Goal: Communication & Community: Participate in discussion

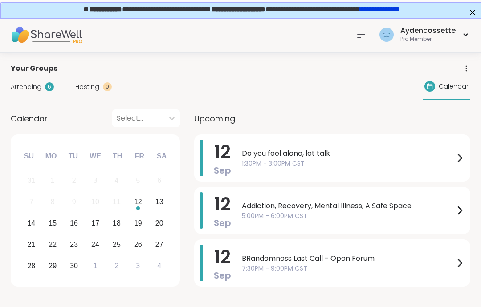
click at [415, 168] on div "Do you feel alone, let talk 1:30PM - 3:00PM CST" at bounding box center [353, 158] width 223 height 37
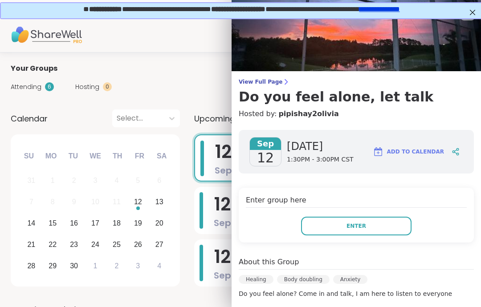
click at [399, 229] on button "Enter" at bounding box center [356, 226] width 111 height 19
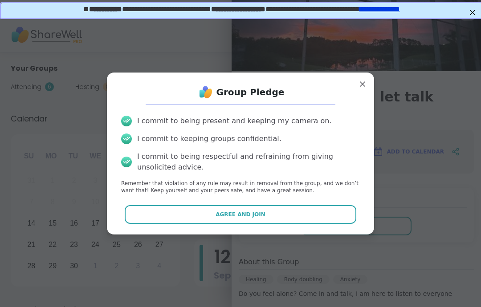
click at [341, 224] on button "Agree and Join" at bounding box center [241, 214] width 232 height 19
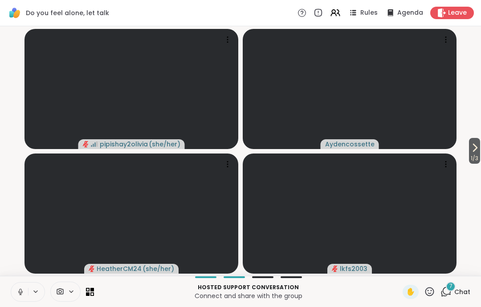
click at [16, 293] on button at bounding box center [19, 292] width 17 height 19
click at [17, 292] on icon at bounding box center [20, 292] width 8 height 8
click at [7, 289] on div "Hosted support conversation Connect and share with the group ✋ 8 Chat" at bounding box center [240, 291] width 481 height 31
click at [24, 299] on button at bounding box center [19, 292] width 17 height 19
click at [19, 294] on icon at bounding box center [20, 292] width 8 height 8
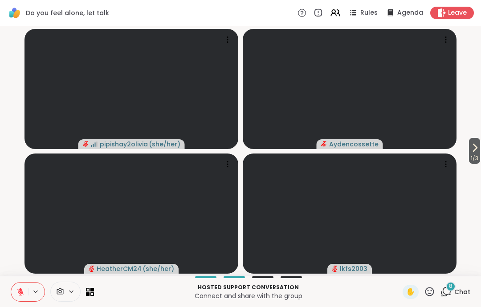
click at [20, 300] on button at bounding box center [19, 292] width 17 height 19
click at [20, 298] on button at bounding box center [19, 292] width 17 height 19
click at [18, 295] on icon at bounding box center [20, 292] width 8 height 8
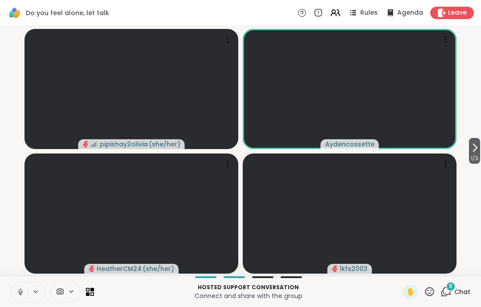
click at [15, 297] on button at bounding box center [19, 292] width 17 height 19
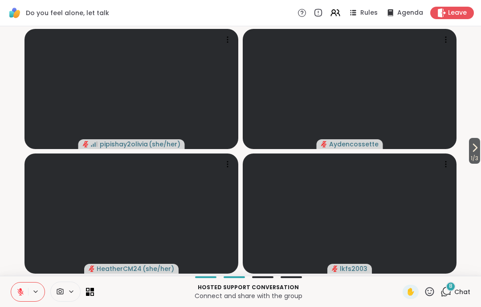
click at [475, 154] on span "1 / 3" at bounding box center [474, 158] width 11 height 11
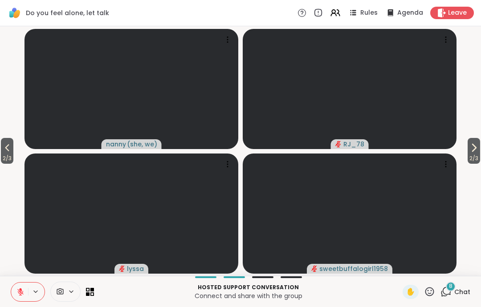
click at [477, 155] on span "2 / 3" at bounding box center [474, 158] width 12 height 11
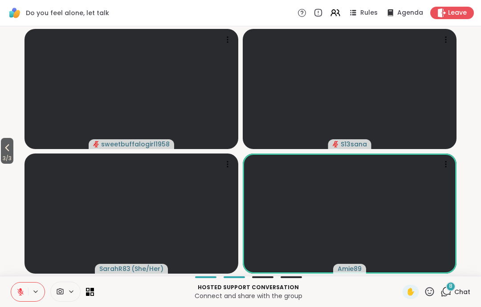
click at [5, 151] on icon at bounding box center [7, 148] width 11 height 11
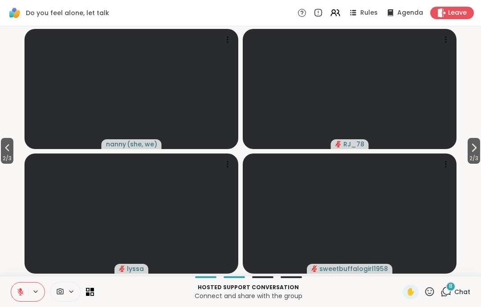
click at [4, 150] on icon at bounding box center [7, 148] width 11 height 11
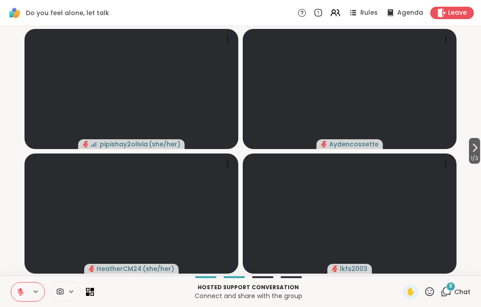
click at [11, 142] on video-player-container "1 / 3 pipishay2olivia ( she/her ) Aydencossette HeatherCM24 ( she/her ) lkfs2003" at bounding box center [240, 151] width 471 height 243
click at [464, 288] on span "Chat" at bounding box center [463, 292] width 16 height 9
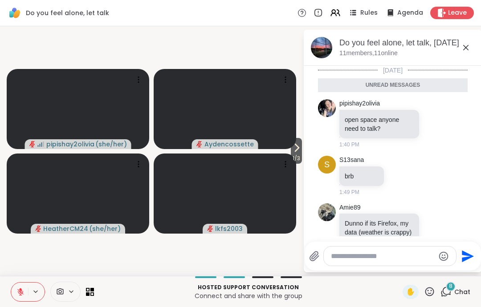
scroll to position [344, 0]
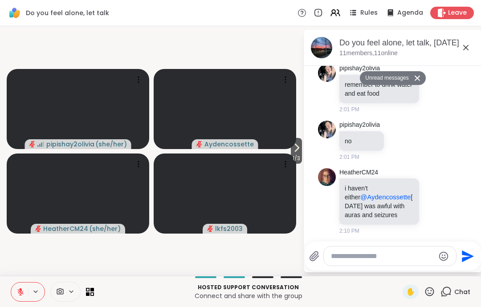
click at [443, 203] on icon at bounding box center [445, 201] width 8 height 11
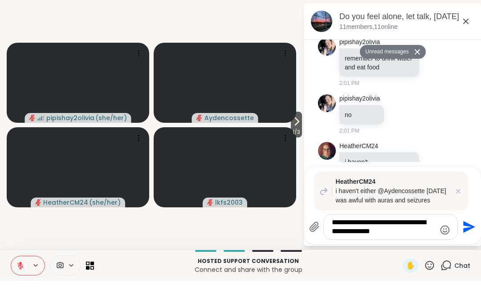
click at [390, 245] on textarea "**********" at bounding box center [384, 254] width 104 height 18
click at [418, 245] on textarea "**********" at bounding box center [384, 254] width 104 height 18
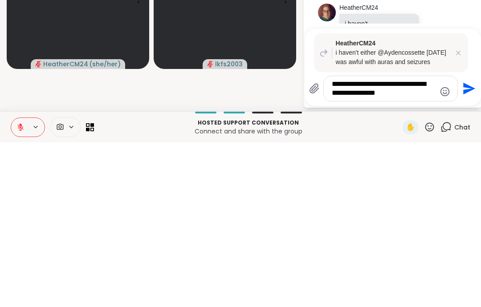
type textarea "**********"
click at [466, 244] on button "Send" at bounding box center [468, 254] width 20 height 20
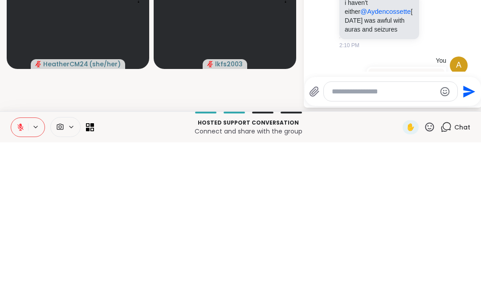
scroll to position [440, 0]
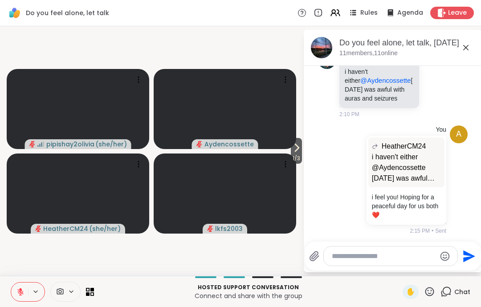
click at [456, 50] on div "Do you feel alone, let talk, [DATE] members, 11 online" at bounding box center [407, 47] width 135 height 20
click at [466, 47] on icon at bounding box center [465, 47] width 5 height 5
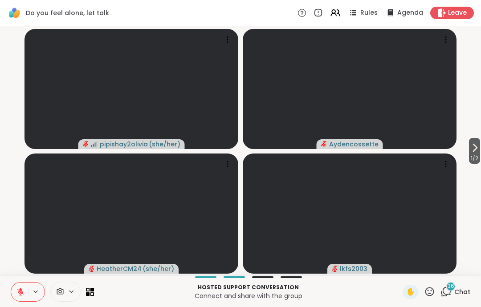
click at [465, 147] on video-player-container "1 / 2 pipishay2olivia ( she/her ) Aydencossette HeatherCM24 ( she/her ) lkfs2003" at bounding box center [240, 151] width 471 height 243
click at [469, 158] on span "1 / 2" at bounding box center [474, 158] width 11 height 11
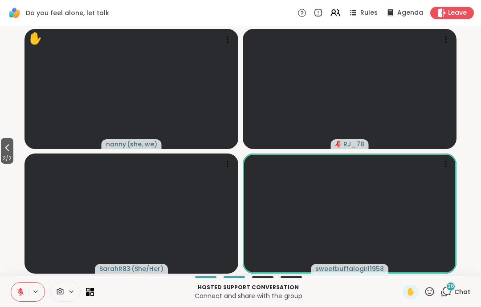
click at [7, 146] on icon at bounding box center [7, 148] width 11 height 11
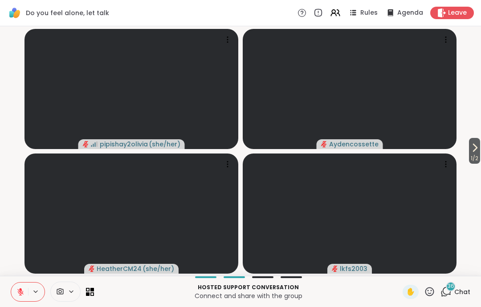
click at [465, 16] on span "Leave" at bounding box center [457, 12] width 19 height 9
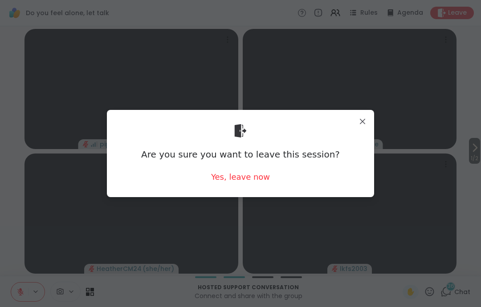
click at [223, 181] on div "Yes, leave now" at bounding box center [240, 177] width 59 height 11
